Goal: Task Accomplishment & Management: Complete application form

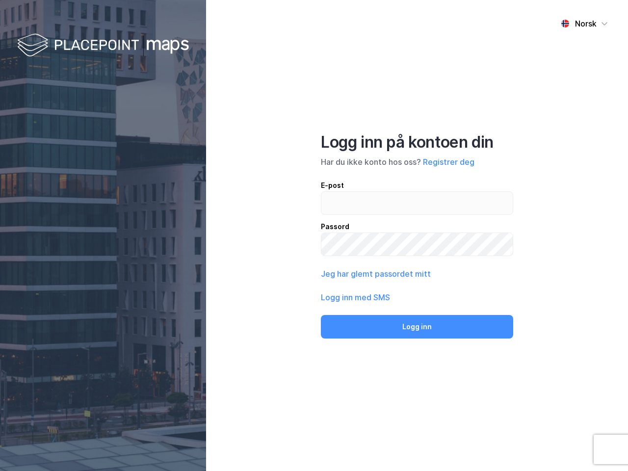
click at [314, 236] on div "Norsk Logg inn på kontoen din Har du ikke konto hos oss? Registrer deg E-post P…" at bounding box center [417, 235] width 422 height 471
click at [103, 46] on img at bounding box center [103, 45] width 172 height 29
click at [585, 24] on div "Norsk" at bounding box center [586, 24] width 22 height 12
click at [449, 162] on button "Registrer deg" at bounding box center [449, 162] width 52 height 12
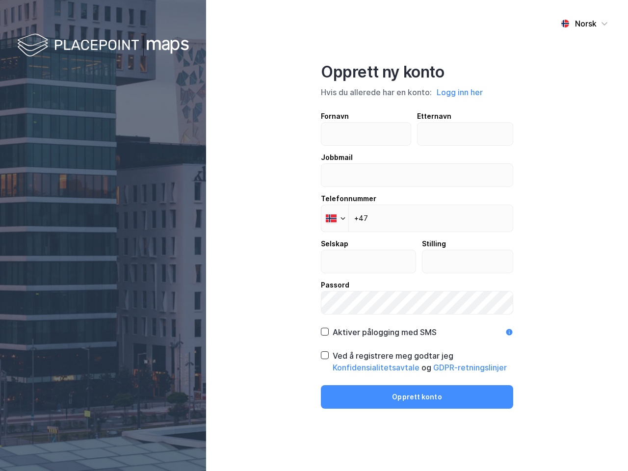
click at [375, 274] on div "Fornavn Etternavn Jobbmail Telefonnummer Phone +47 Selskap Stilling Passord" at bounding box center [417, 212] width 192 height 204
click at [417, 327] on div "Opprett ny konto Hvis du allerede har en konto: Logg inn her Fornavn Etternavn …" at bounding box center [417, 235] width 192 height 347
